Goal: Check status: Check status

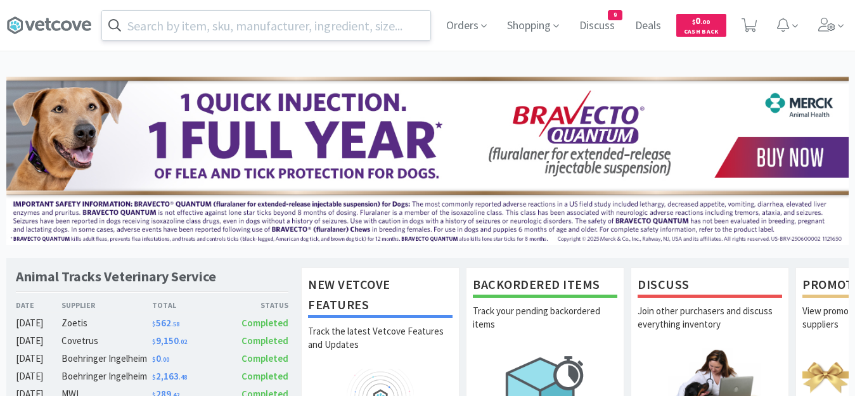
click at [334, 29] on input "text" at bounding box center [266, 25] width 328 height 29
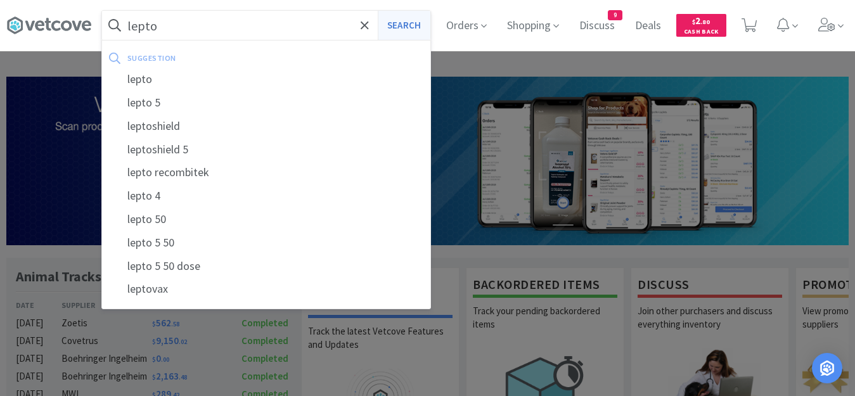
type input "lepto"
click at [410, 23] on button "Search" at bounding box center [404, 25] width 53 height 29
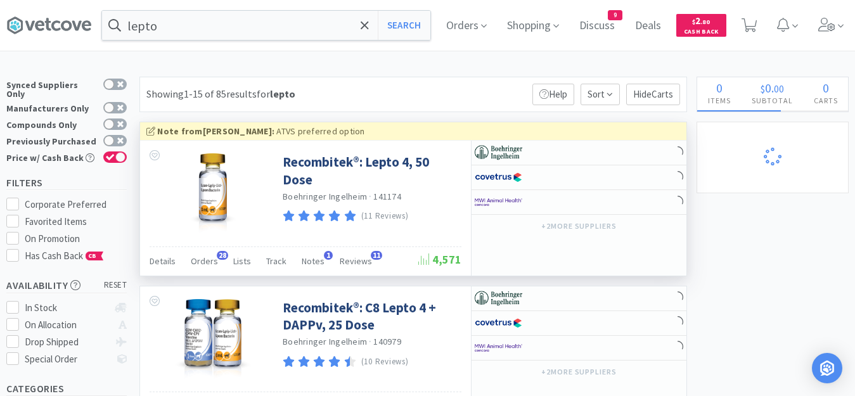
select select "1"
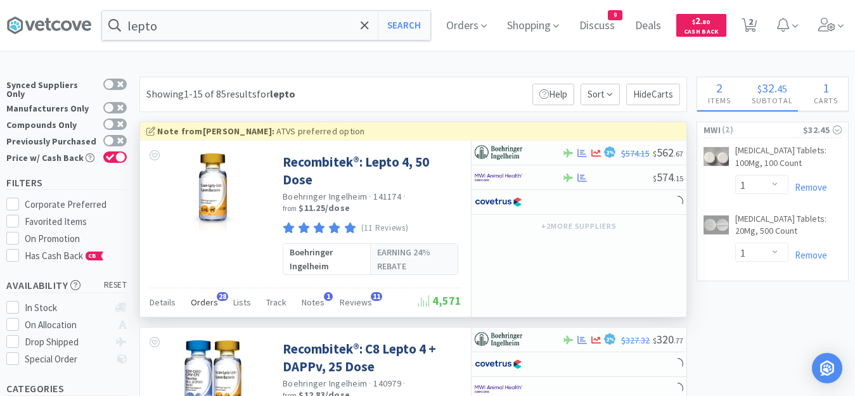
click at [193, 300] on span "Orders" at bounding box center [204, 302] width 27 height 11
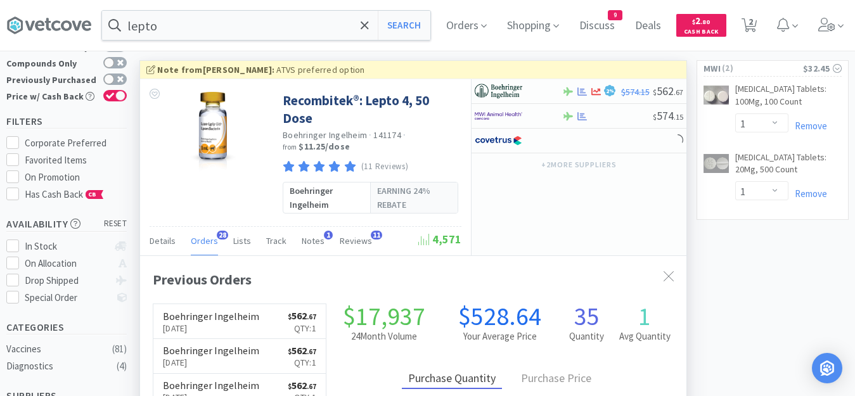
scroll to position [127, 0]
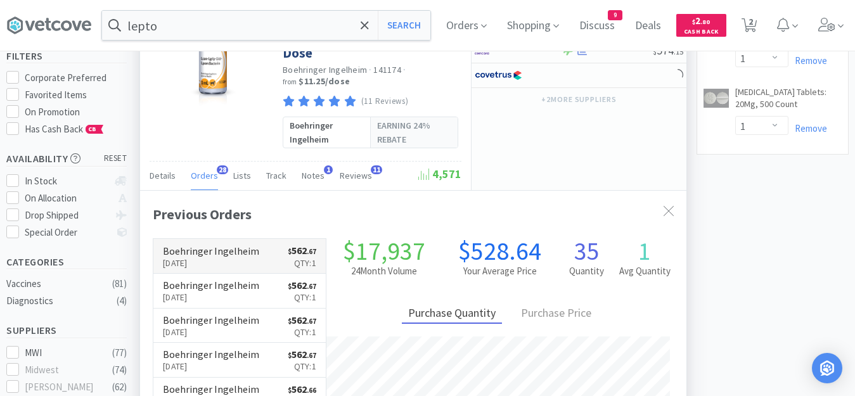
click at [250, 261] on p "Oct 1st, 2025" at bounding box center [211, 263] width 96 height 14
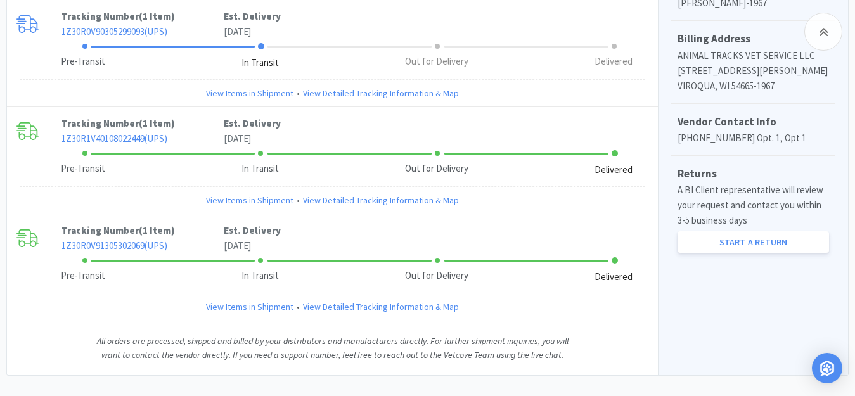
scroll to position [507, 0]
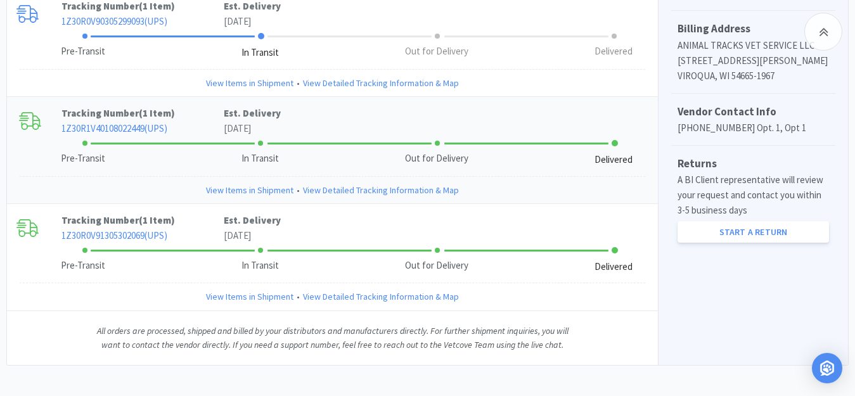
click at [248, 190] on link "View Items in Shipment" at bounding box center [249, 190] width 87 height 14
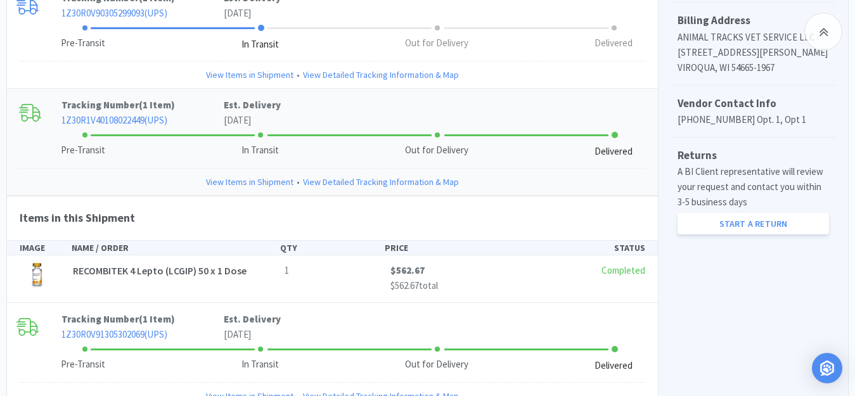
scroll to position [570, 0]
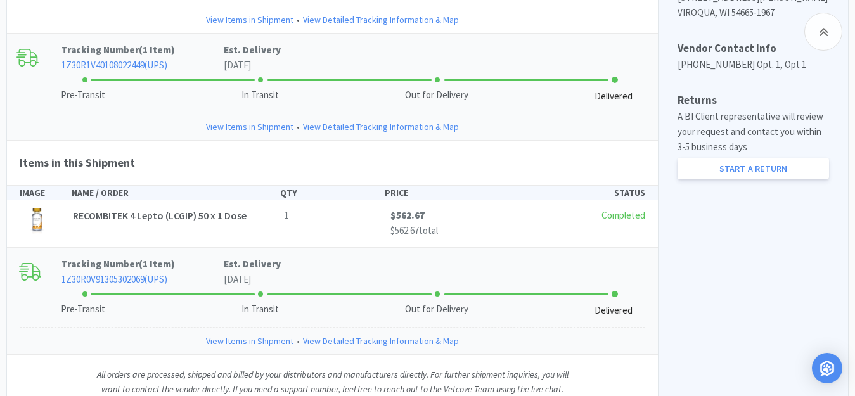
click at [132, 281] on link "1Z30R0V91305302069 ( UPS )" at bounding box center [114, 279] width 106 height 12
